Goal: Check status

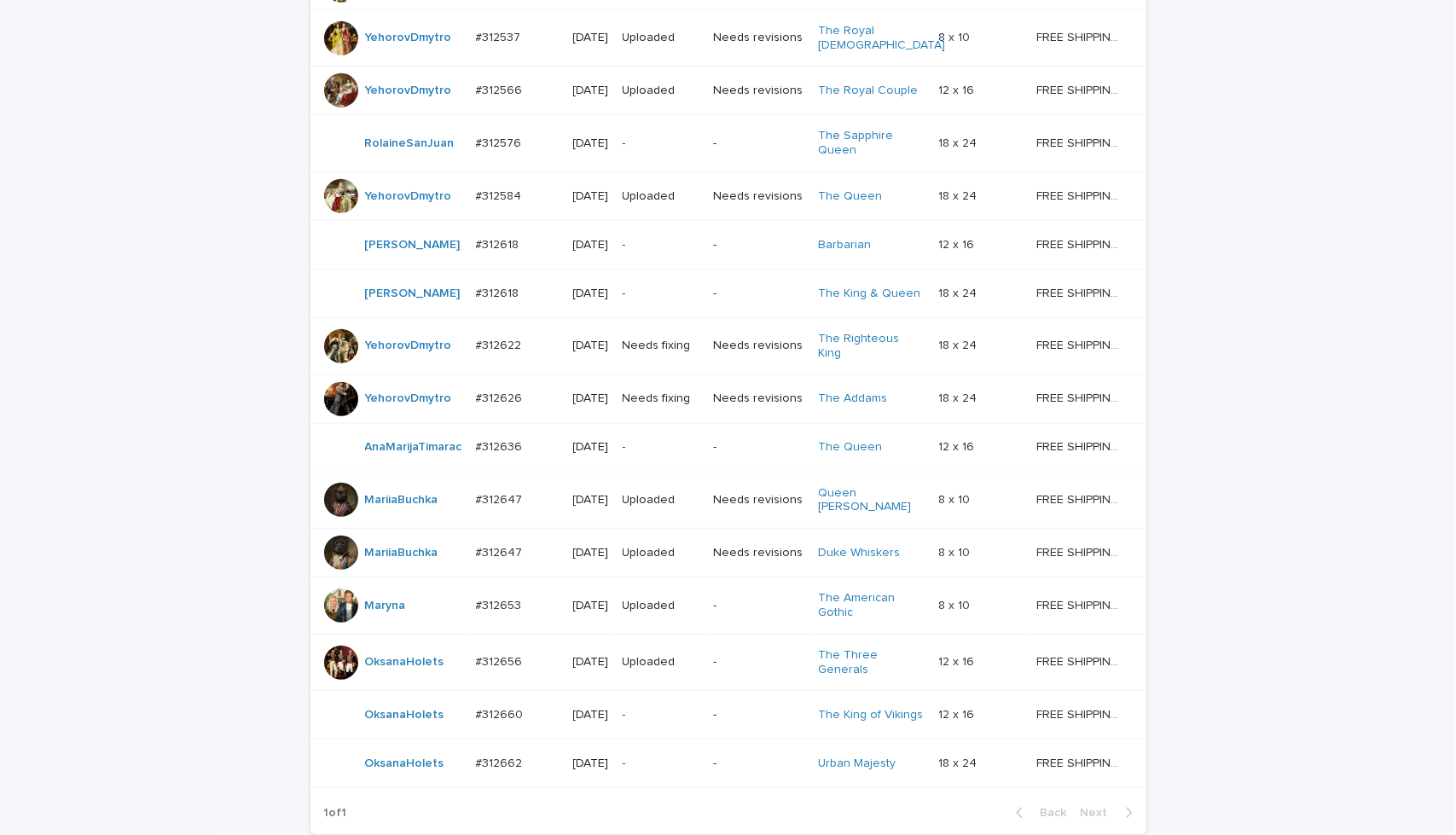
scroll to position [602, 0]
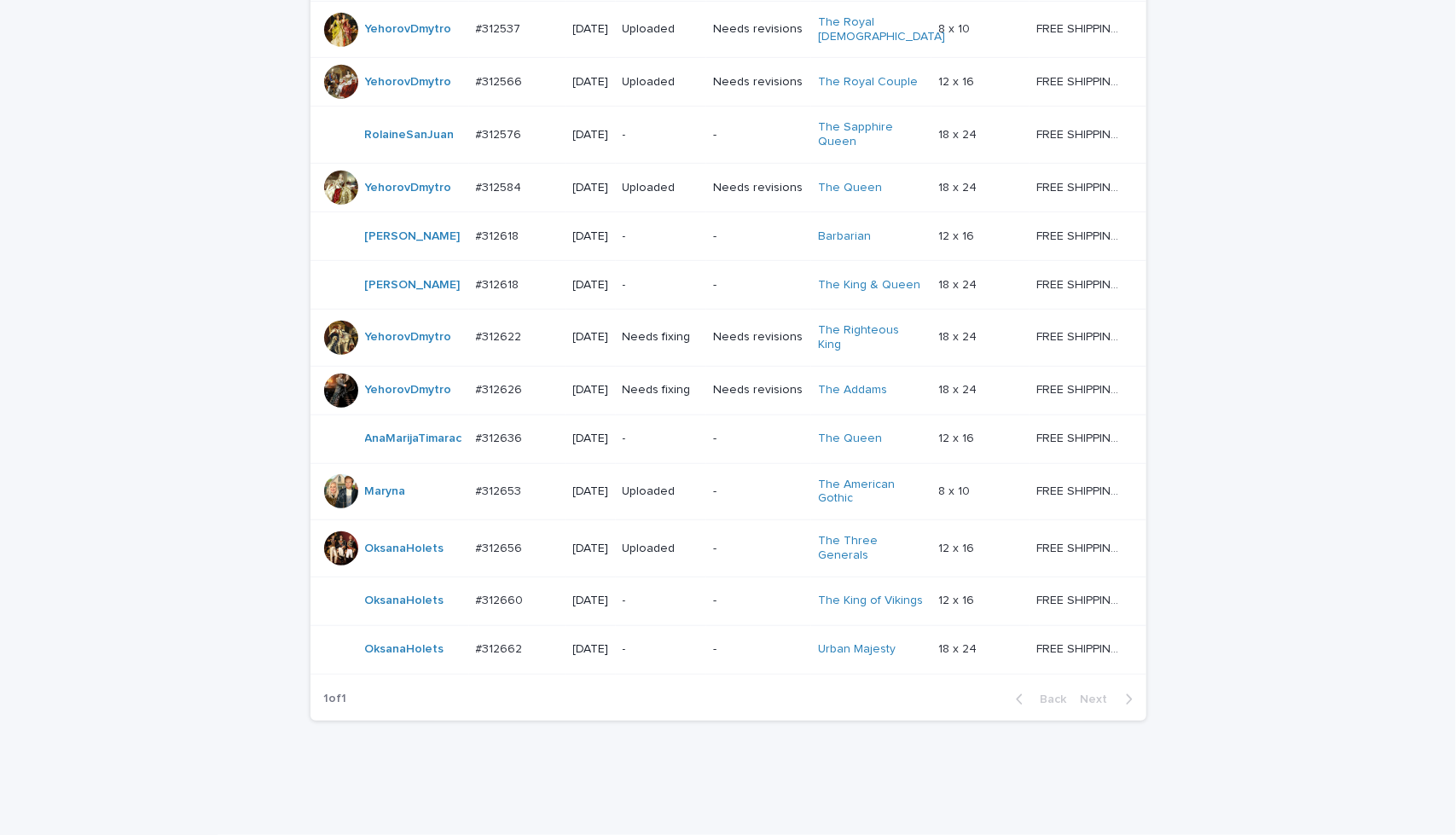
scroll to position [597, 0]
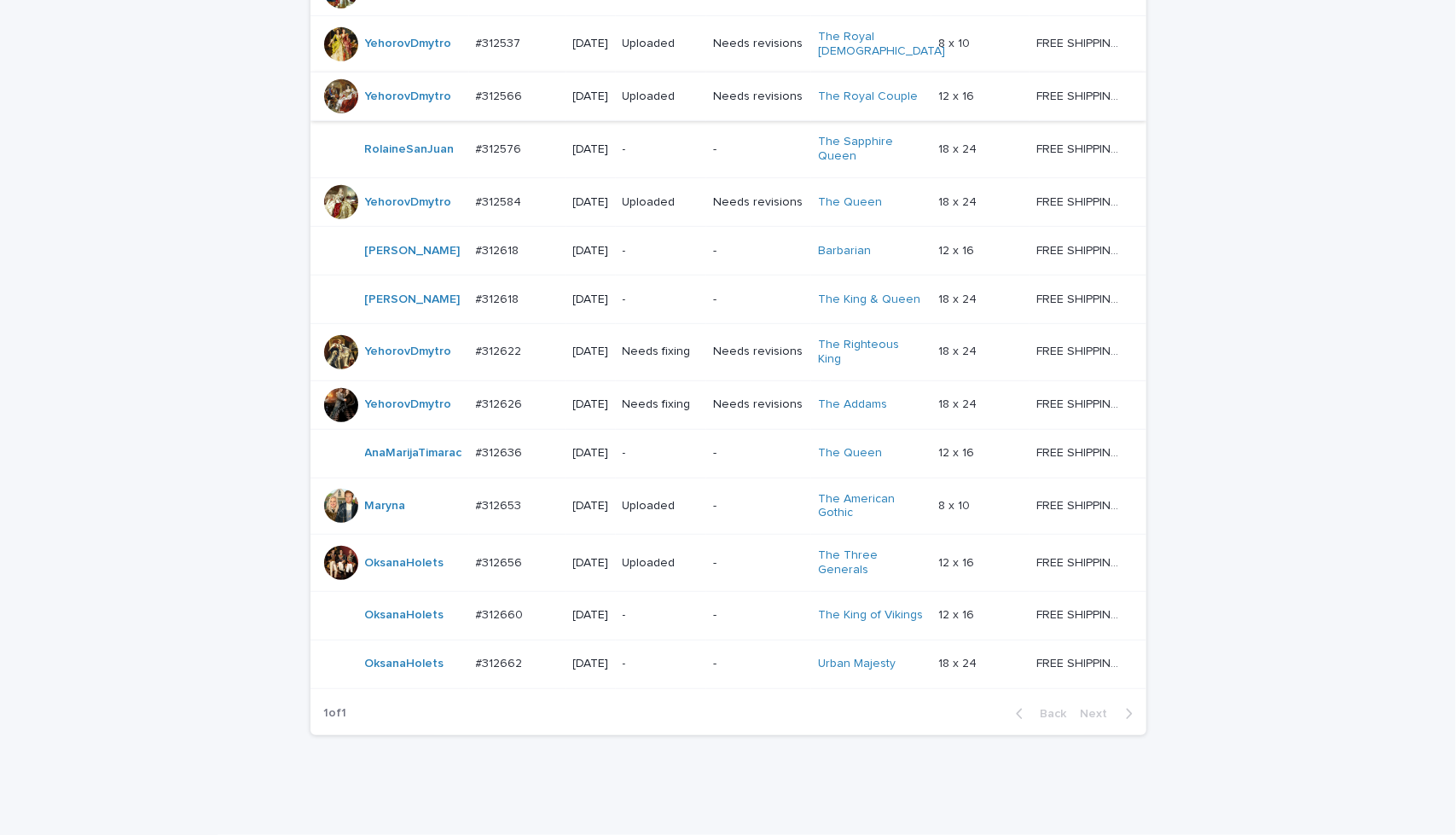
scroll to position [746, 0]
